Goal: Task Accomplishment & Management: Complete application form

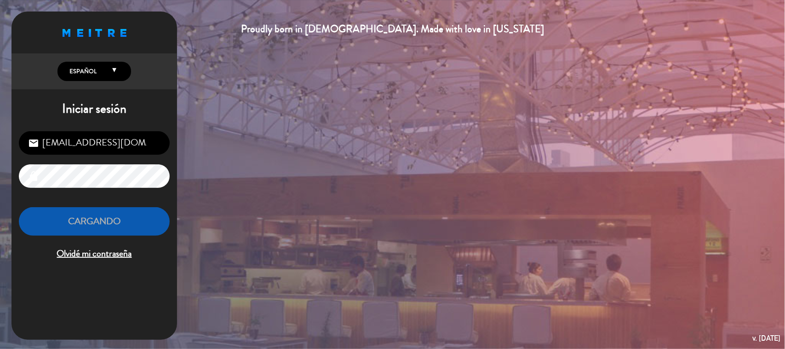
scroll to position [90, 0]
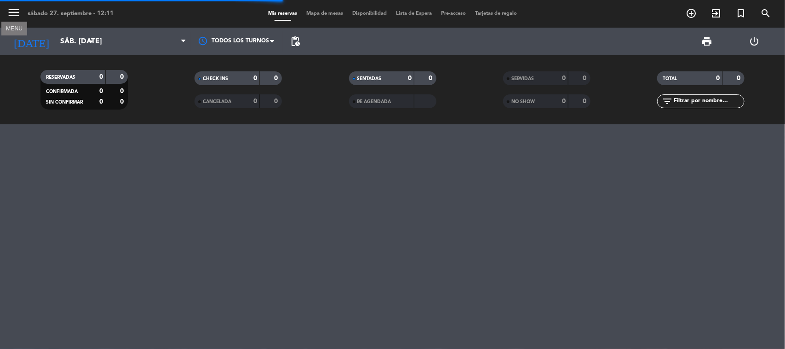
click at [17, 12] on icon "menu" at bounding box center [14, 13] width 14 height 14
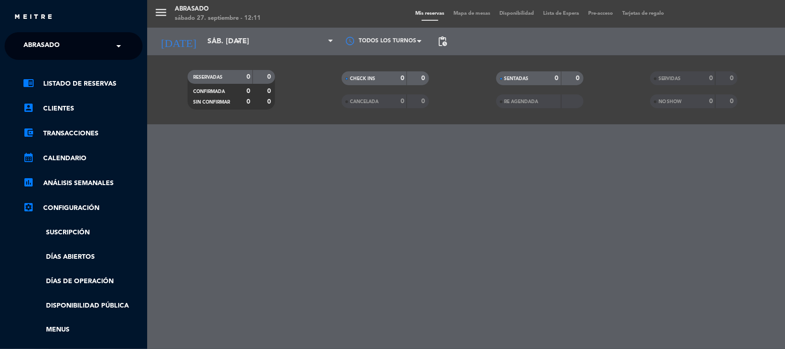
click at [80, 54] on input "text" at bounding box center [74, 46] width 112 height 20
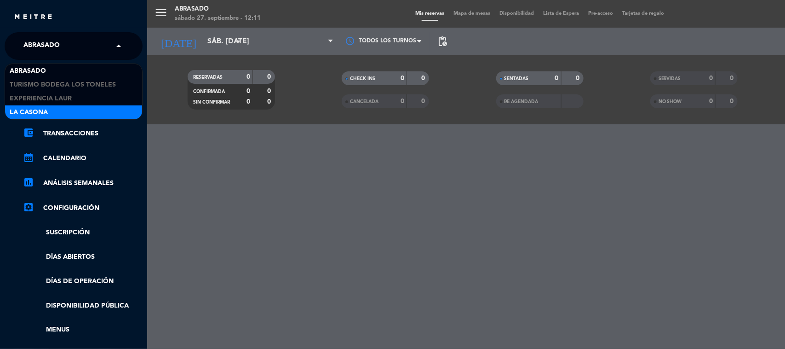
click at [44, 107] on span "La Casona" at bounding box center [29, 112] width 38 height 11
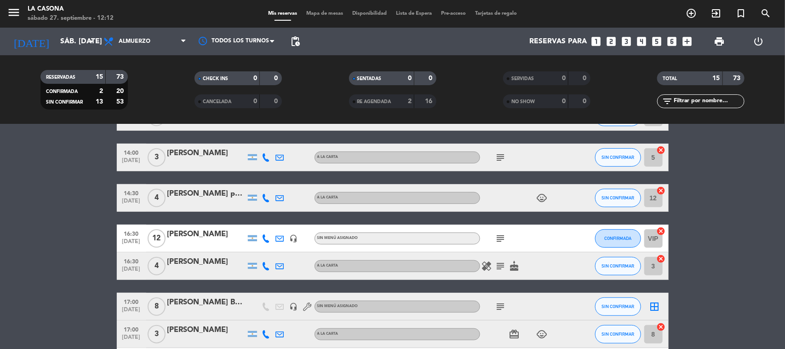
scroll to position [172, 0]
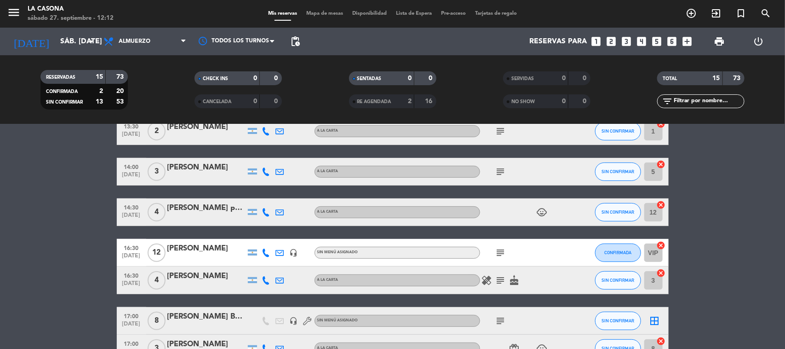
click at [497, 255] on icon "subject" at bounding box center [500, 252] width 11 height 11
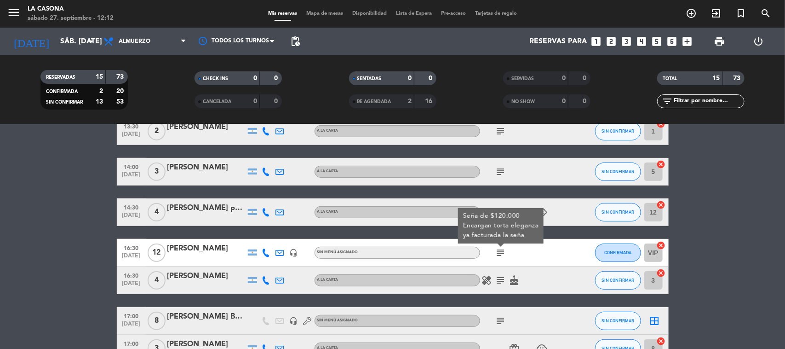
click at [497, 254] on icon "subject" at bounding box center [500, 252] width 11 height 11
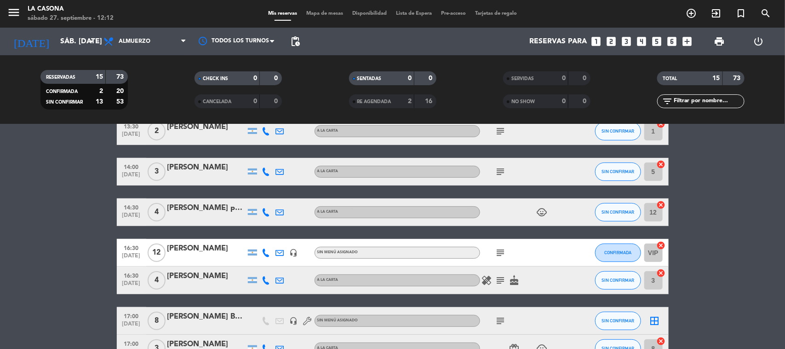
click at [497, 318] on icon "subject" at bounding box center [500, 320] width 11 height 11
click at [498, 318] on icon "subject" at bounding box center [500, 320] width 11 height 11
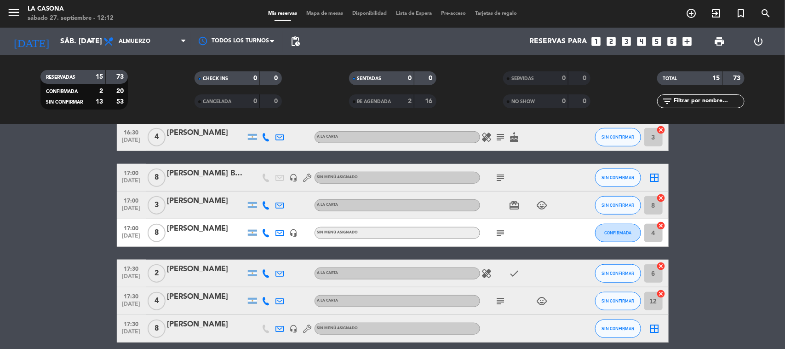
scroll to position [355, 0]
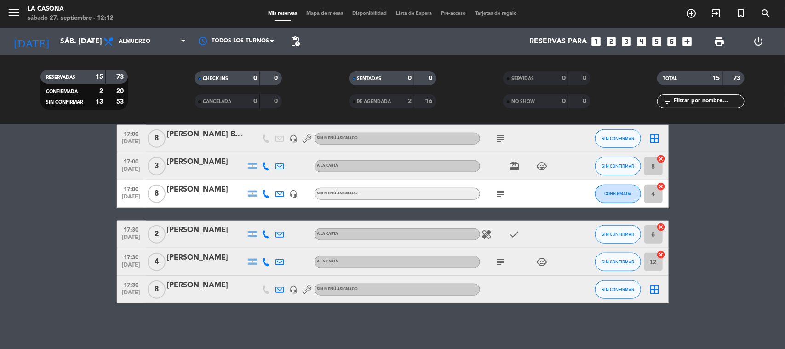
click at [498, 259] on icon "subject" at bounding box center [500, 261] width 11 height 11
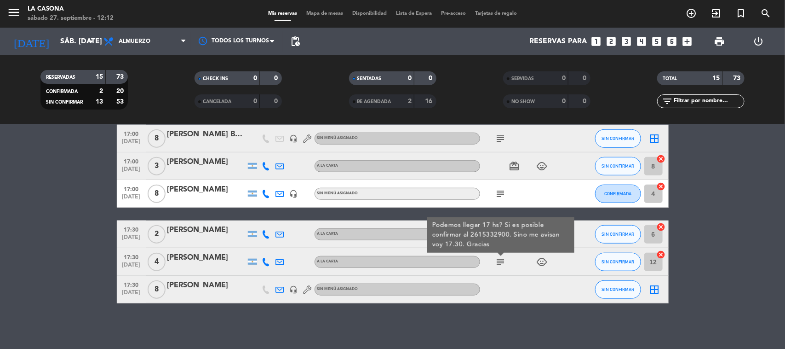
click at [500, 260] on icon "subject" at bounding box center [500, 261] width 11 height 11
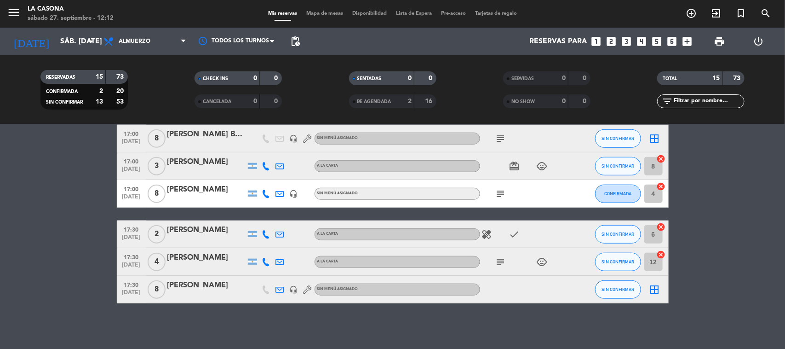
click at [499, 289] on div at bounding box center [521, 289] width 83 height 27
click at [279, 285] on icon at bounding box center [280, 289] width 8 height 8
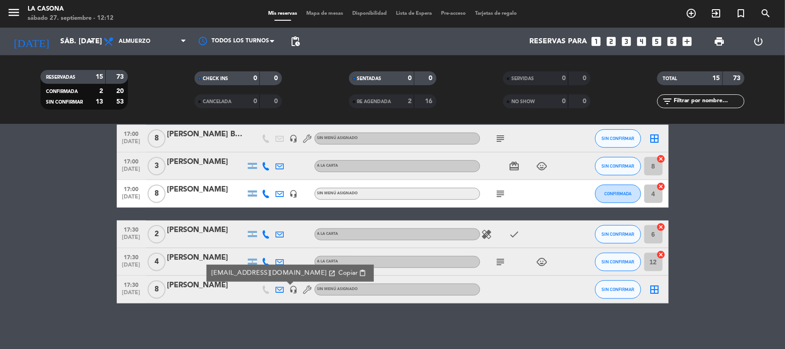
click at [281, 309] on div "No hay notas para este servicio. Haz clic para agregar una 12:30 [DATE] 5 [PERS…" at bounding box center [392, 236] width 785 height 224
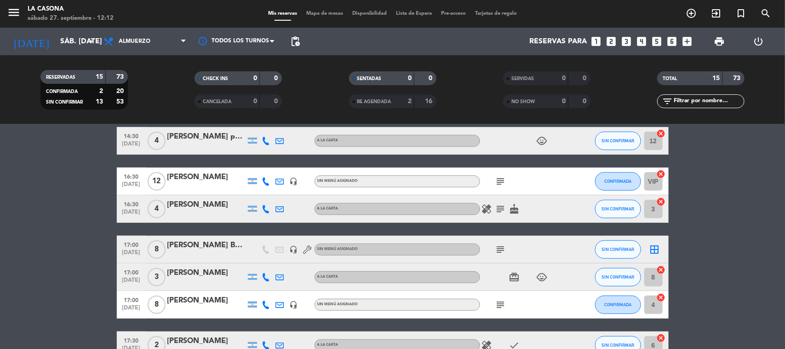
scroll to position [240, 0]
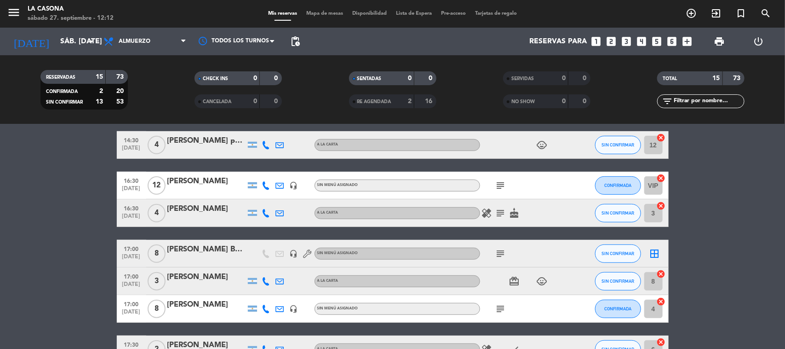
click at [500, 312] on icon "subject" at bounding box center [500, 308] width 11 height 11
type textarea "subject"
click at [500, 312] on icon "subject" at bounding box center [500, 308] width 11 height 11
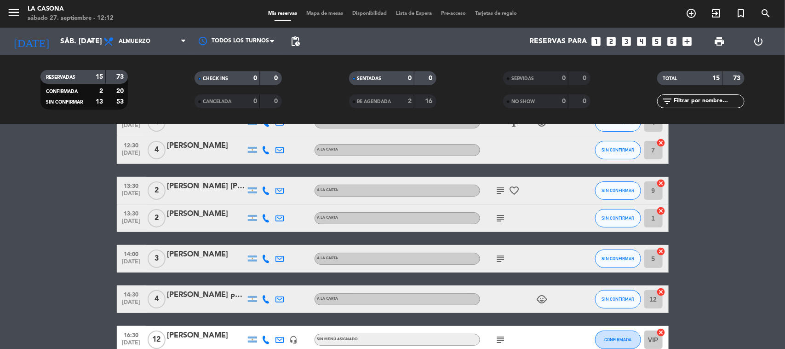
scroll to position [0, 0]
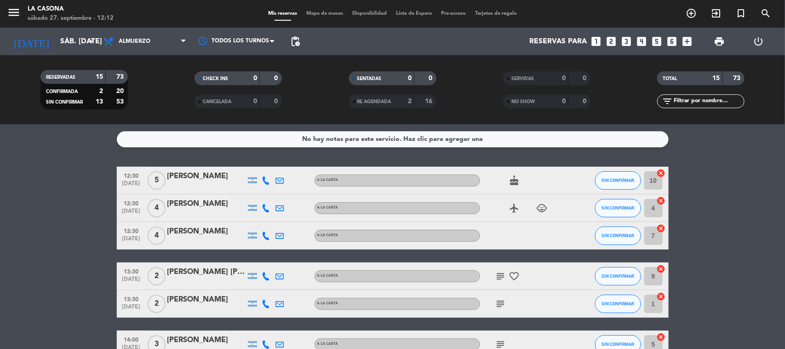
click at [609, 42] on icon "looks_two" at bounding box center [612, 41] width 12 height 12
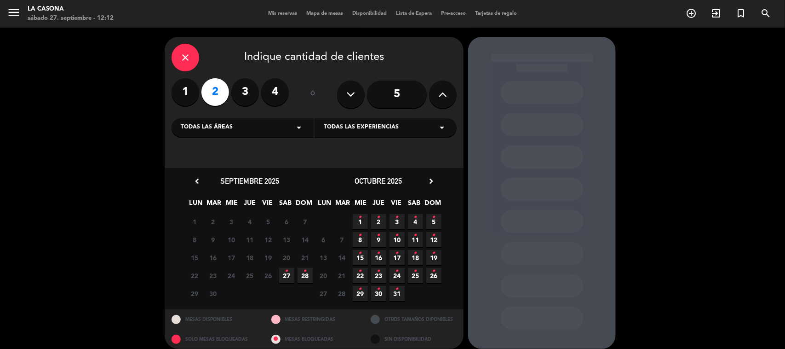
click at [289, 273] on span "27 •" at bounding box center [286, 275] width 15 height 15
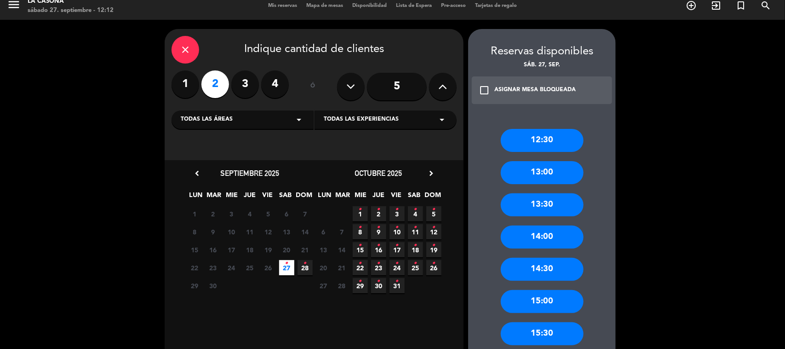
click at [554, 201] on div "13:30" at bounding box center [542, 204] width 83 height 23
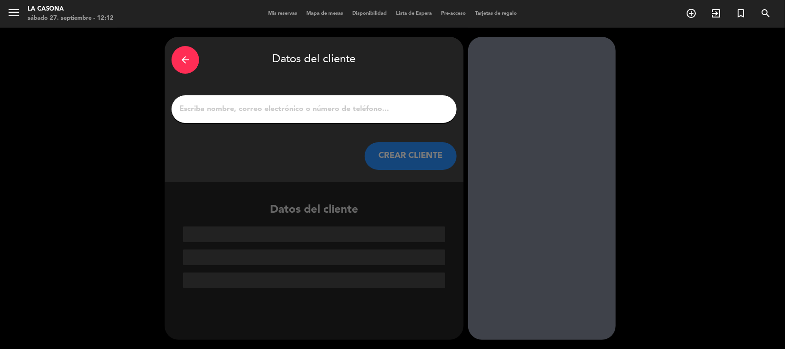
scroll to position [0, 0]
click at [394, 109] on input "Página Completa" at bounding box center [313, 109] width 271 height 13
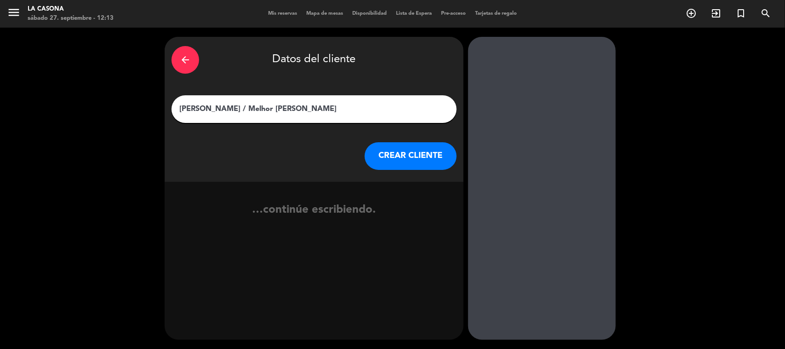
type input "[PERSON_NAME] / Melhor [PERSON_NAME]"
click at [406, 149] on button "CREAR CLIENTE" at bounding box center [411, 156] width 92 height 28
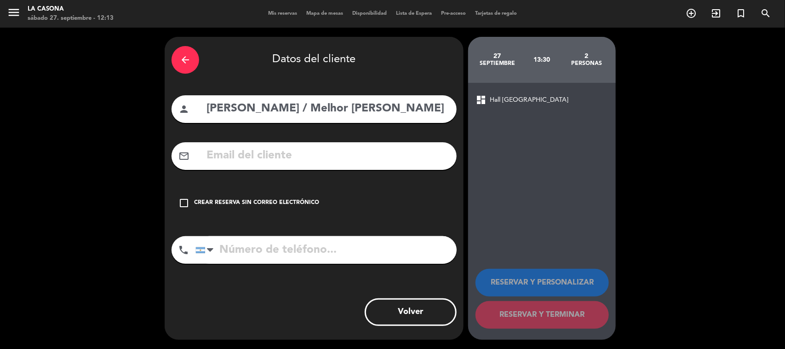
click at [269, 196] on div "check_box_outline_blank Crear reserva sin correo electrónico" at bounding box center [314, 203] width 285 height 28
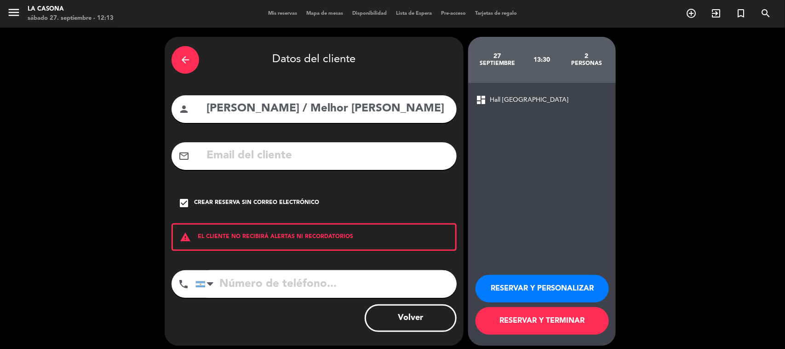
click at [549, 286] on button "RESERVAR Y PERSONALIZAR" at bounding box center [542, 289] width 133 height 28
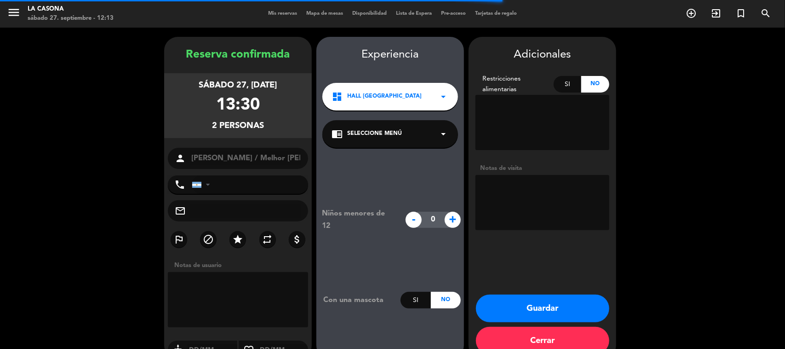
scroll to position [19, 0]
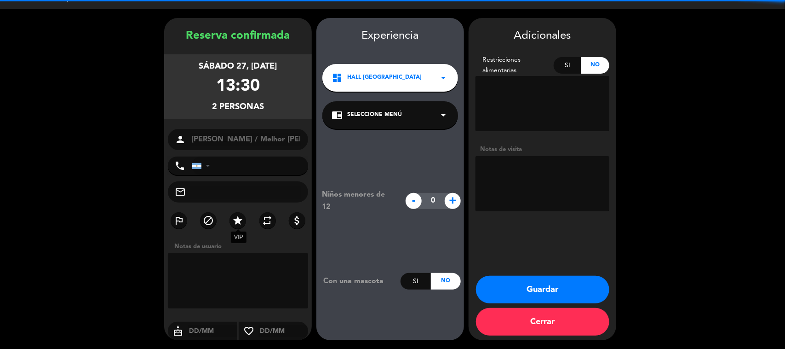
click at [240, 223] on icon "star" at bounding box center [237, 220] width 11 height 11
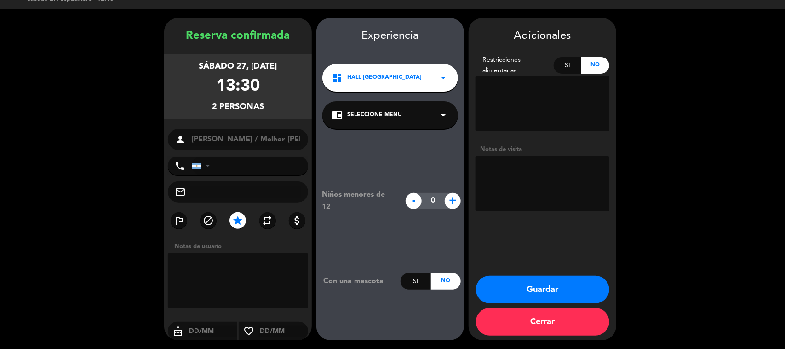
click at [514, 194] on textarea at bounding box center [543, 183] width 134 height 55
type textarea "[PERSON_NAME] menu-paga el chofer en el mostrador"
click at [507, 286] on button "Guardar" at bounding box center [542, 290] width 133 height 28
